Goal: Information Seeking & Learning: Learn about a topic

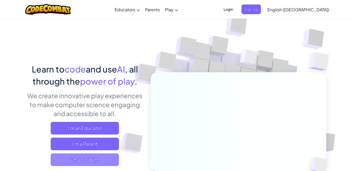
click at [94, 155] on span "I'm a Student" at bounding box center [85, 159] width 68 height 13
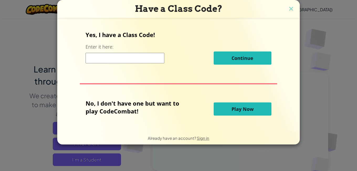
click at [230, 107] on button "Play Now" at bounding box center [243, 108] width 58 height 13
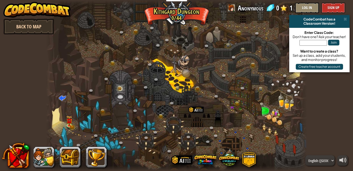
click at [43, 28] on link "Back to Map" at bounding box center [28, 27] width 51 height 16
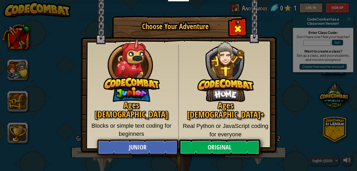
click at [239, 27] on span "Close modal" at bounding box center [238, 29] width 8 height 8
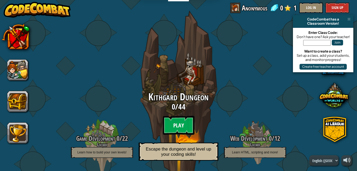
click at [176, 122] on btn "Play" at bounding box center [178, 125] width 31 height 19
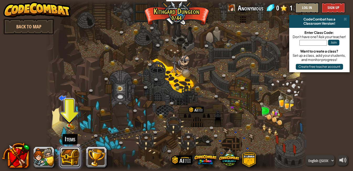
click at [68, 153] on button at bounding box center [70, 156] width 21 height 21
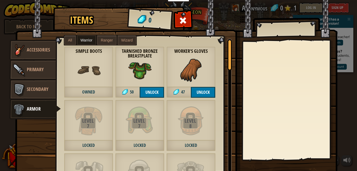
click at [86, 92] on span "Owned" at bounding box center [88, 92] width 49 height 11
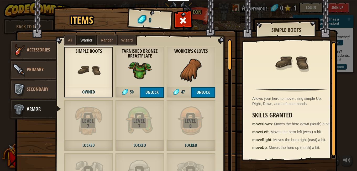
click at [86, 92] on span "Owned" at bounding box center [88, 92] width 49 height 11
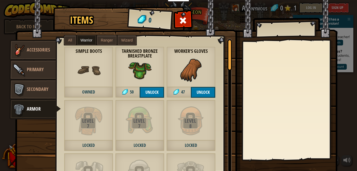
click at [86, 92] on span "Owned" at bounding box center [88, 92] width 49 height 11
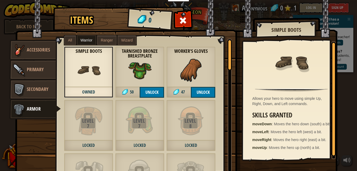
click at [86, 92] on span "Owned" at bounding box center [88, 92] width 49 height 11
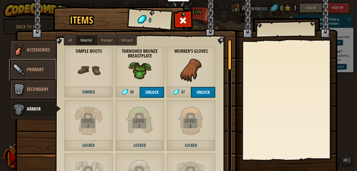
click at [40, 74] on link "Primary" at bounding box center [32, 69] width 47 height 21
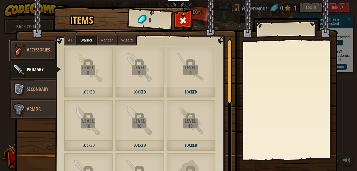
click at [33, 48] on span "Accessories" at bounding box center [38, 49] width 23 height 7
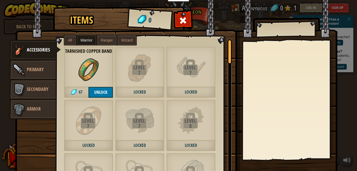
click at [72, 39] on label "All" at bounding box center [70, 39] width 12 height 9
click at [35, 107] on span "Armor" at bounding box center [34, 108] width 14 height 7
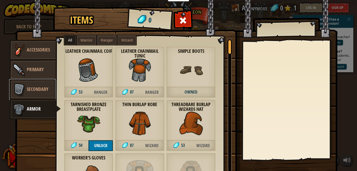
click at [43, 86] on span "Secondary" at bounding box center [38, 89] width 22 height 7
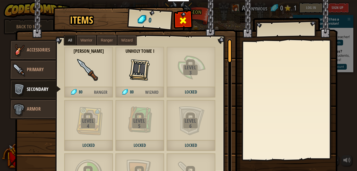
click at [180, 17] on span at bounding box center [183, 20] width 8 height 8
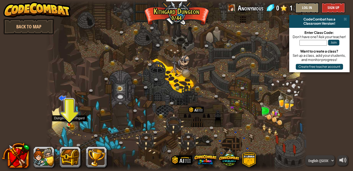
click at [70, 119] on img at bounding box center [69, 118] width 4 height 4
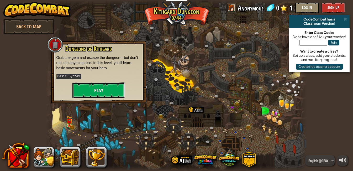
click at [86, 84] on button "Play" at bounding box center [98, 90] width 52 height 16
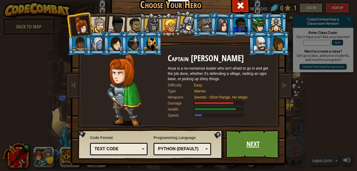
click at [236, 145] on link "Next" at bounding box center [252, 144] width 55 height 29
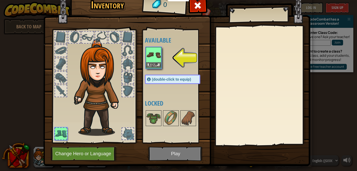
click at [149, 54] on img at bounding box center [153, 54] width 15 height 15
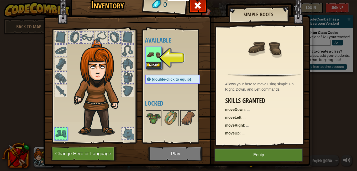
click at [149, 54] on img at bounding box center [153, 54] width 15 height 15
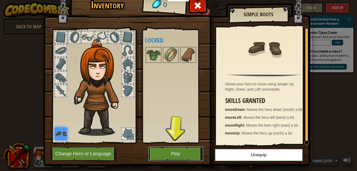
click at [180, 150] on button "Play" at bounding box center [175, 153] width 55 height 14
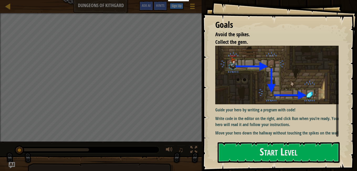
scroll to position [13, 0]
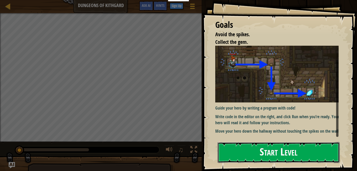
click at [259, 150] on button "Start Level" at bounding box center [279, 152] width 122 height 21
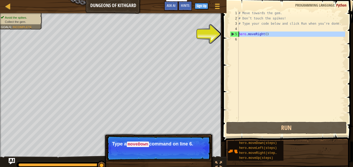
click at [237, 35] on div "5" at bounding box center [234, 33] width 8 height 5
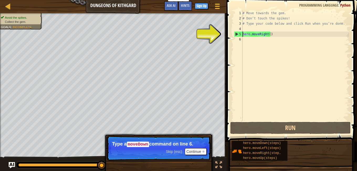
click at [237, 31] on div "5" at bounding box center [238, 33] width 8 height 5
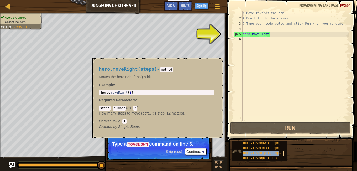
click at [247, 152] on span "hero.moveRight(steps)" at bounding box center [263, 153] width 40 height 4
type textarea "hero.moveRight(steps)hero.moveRight()"
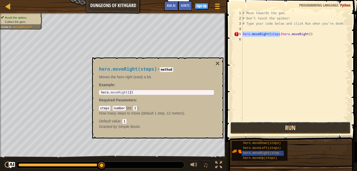
click at [284, 126] on button "Run" at bounding box center [290, 128] width 120 height 12
